Goal: Browse casually: Explore the website without a specific task or goal

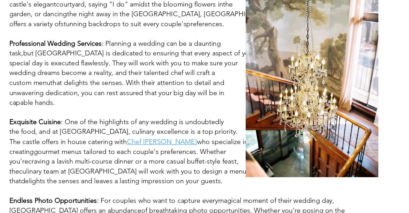
scroll to position [900, 0]
click at [84, 163] on span "gourmet menus tailored to each couple's preferences. Whether" at bounding box center [156, 166] width 145 height 6
click at [80, 171] on span "craving a lavish multi-course dinner or a more casual buffet-style feast," at bounding box center [159, 174] width 158 height 6
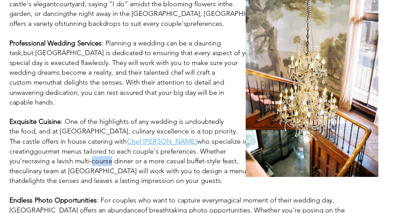
click at [73, 178] on span "culinary team at [GEOGRAPHIC_DATA] will work with you to design a menu" at bounding box center [158, 181] width 171 height 6
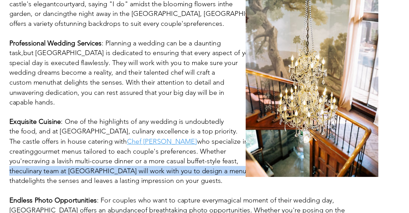
click at [81, 163] on p "creating gourmet menus tailored to each couple's preferences. Whether" at bounding box center [205, 166] width 278 height 7
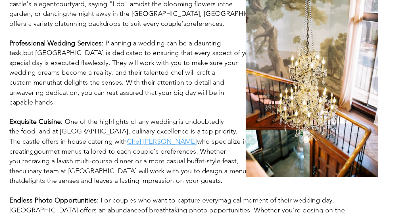
click at [81, 163] on p "creating gourmet menus tailored to each couple's preferences. Whether" at bounding box center [205, 166] width 278 height 7
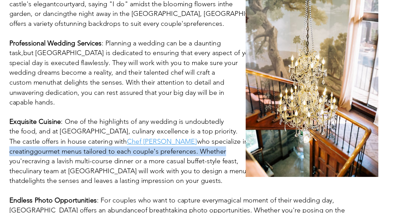
click at [80, 171] on span "craving a lavish multi-course dinner or a more casual buffet-style feast," at bounding box center [159, 174] width 158 height 6
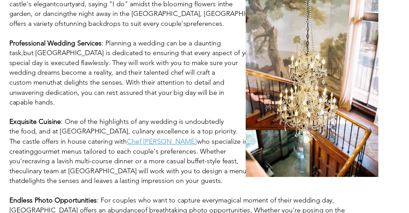
click at [80, 171] on span "craving a lavish multi-course dinner or a more casual buffet-style feast," at bounding box center [159, 174] width 158 height 6
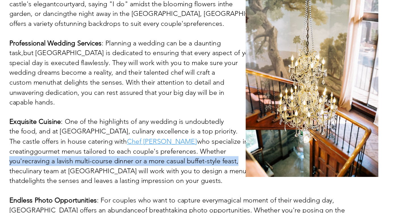
click at [76, 178] on span "culinary team at [GEOGRAPHIC_DATA] will work with you to design a menu" at bounding box center [158, 181] width 171 height 6
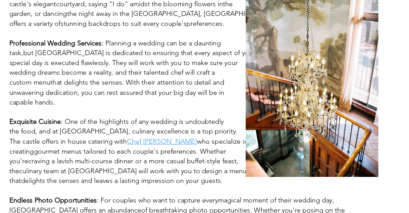
click at [76, 178] on span "culinary team at [GEOGRAPHIC_DATA] will work with you to design a menu" at bounding box center [158, 181] width 171 height 6
click at [89, 163] on span "gourmet menus tailored to each couple's preferences. Whether" at bounding box center [156, 166] width 145 height 6
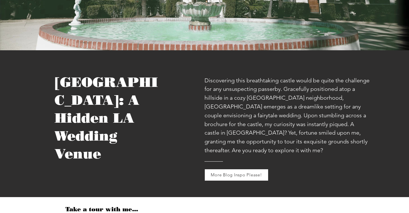
scroll to position [198, 0]
